Goal: Book appointment/travel/reservation

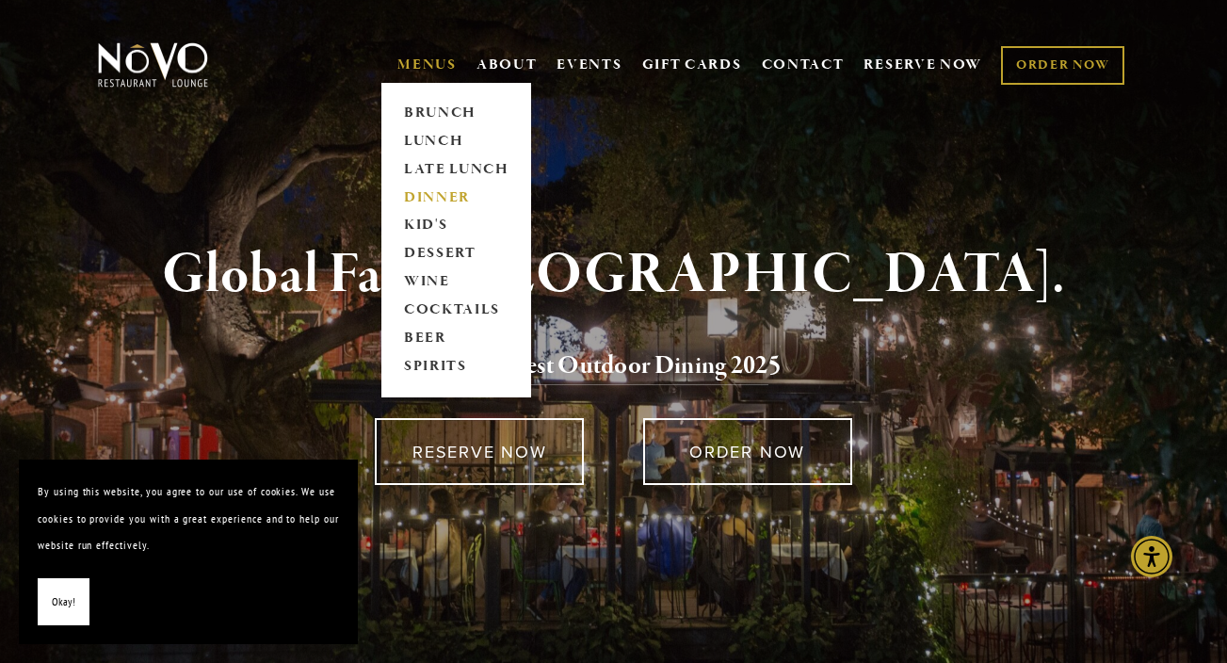
click at [425, 196] on link "DINNER" at bounding box center [456, 198] width 118 height 28
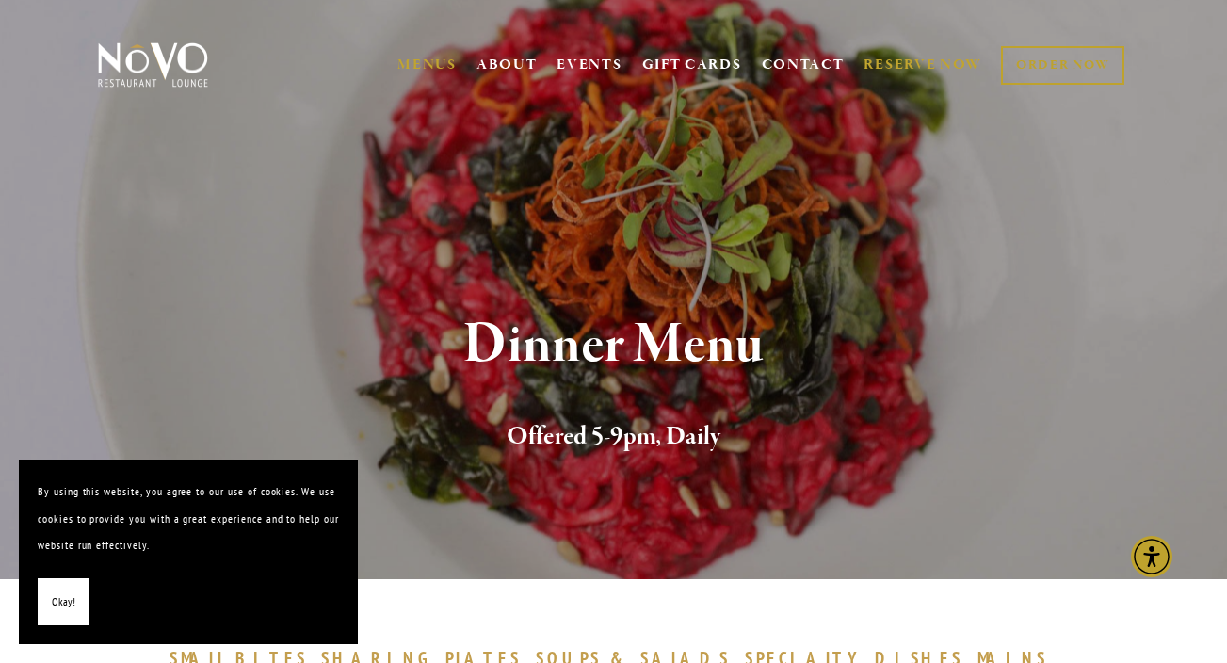
click at [896, 62] on link "RESERVE NOW" at bounding box center [923, 65] width 119 height 36
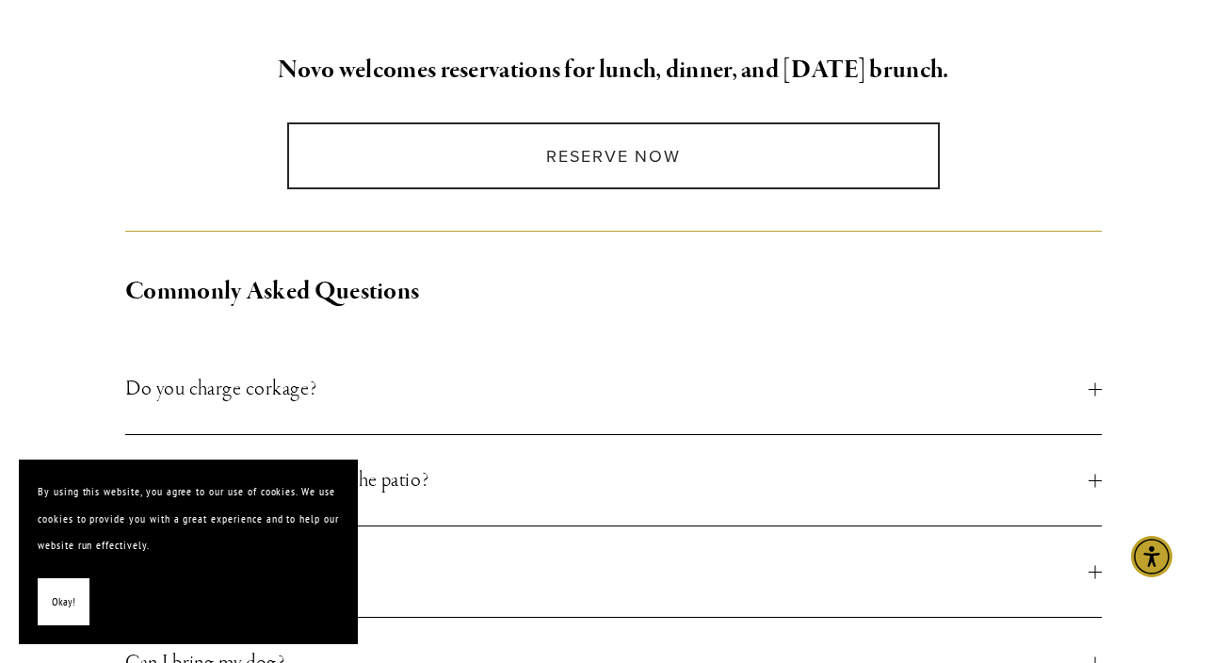
scroll to position [441, 0]
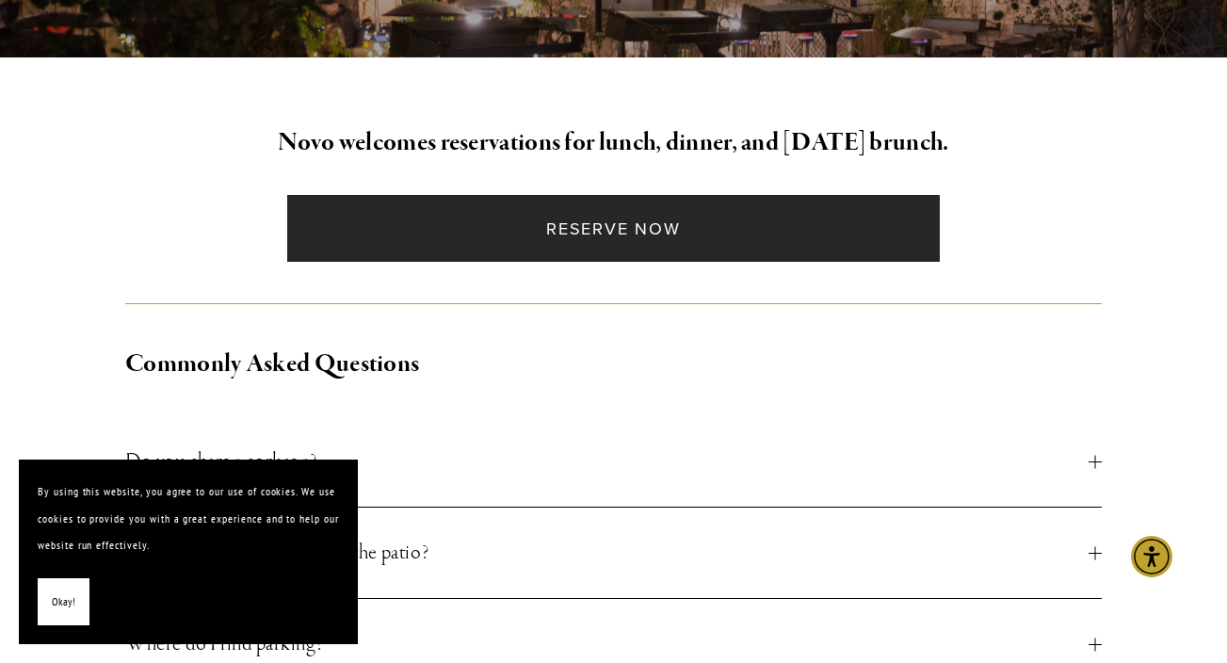
click at [638, 214] on link "Reserve Now" at bounding box center [614, 228] width 654 height 67
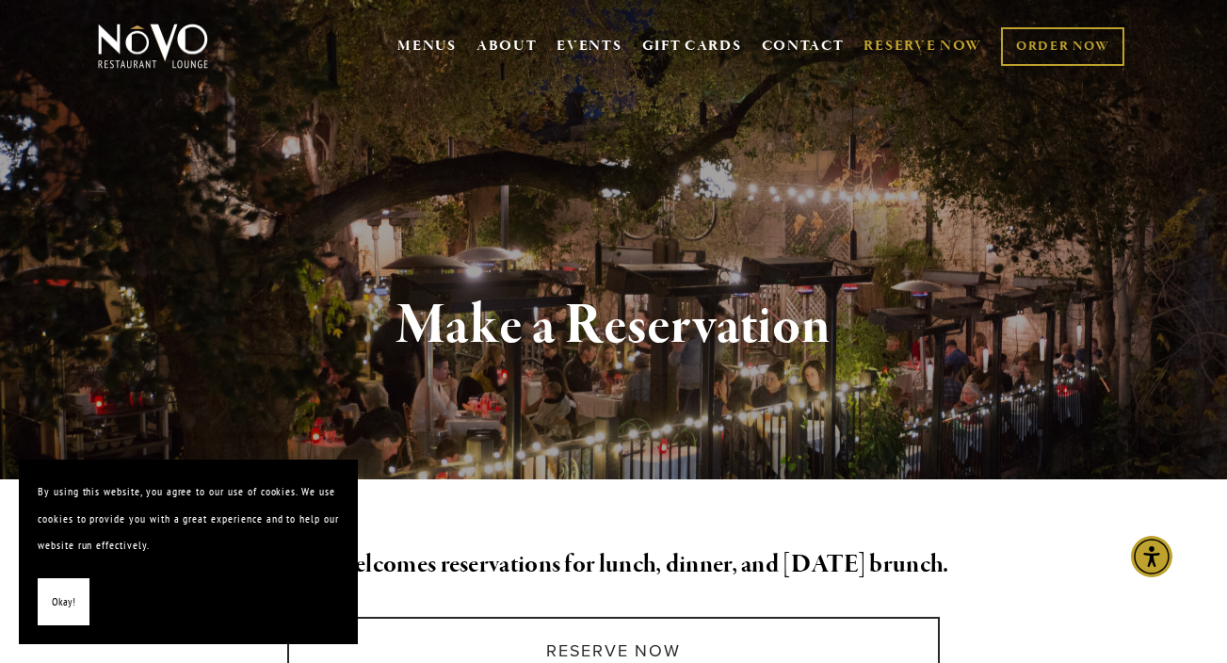
scroll to position [0, 0]
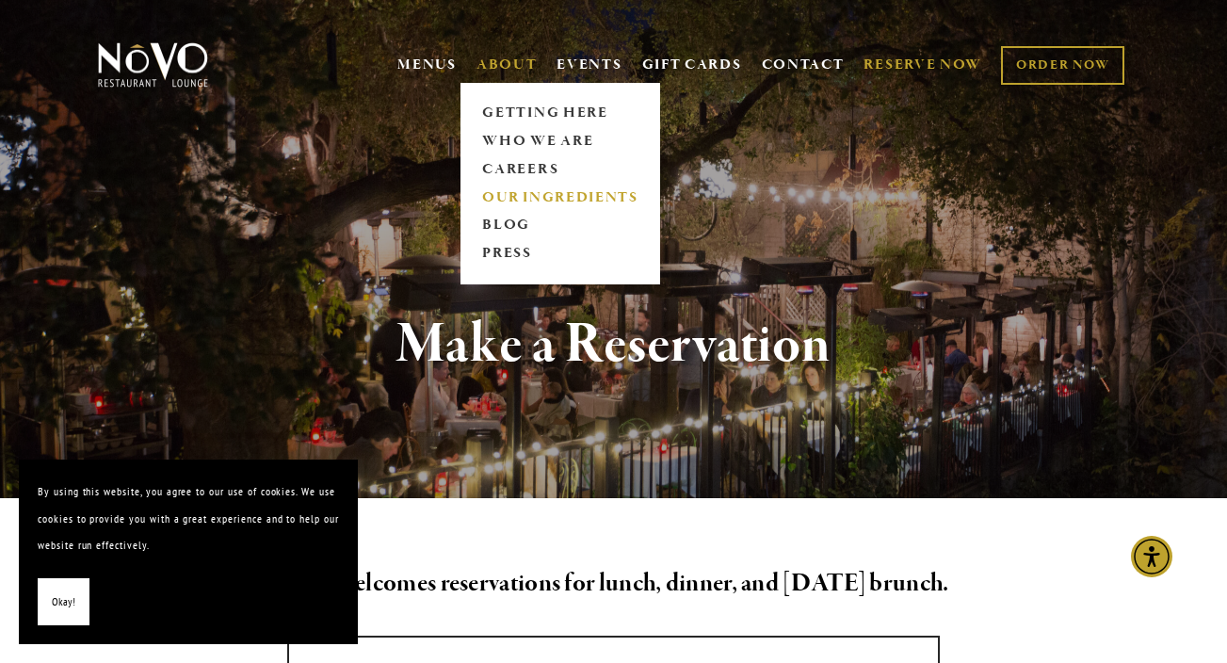
click at [503, 196] on link "OUR INGREDIENTS" at bounding box center [560, 198] width 168 height 28
